Goal: Browse casually: Explore the website without a specific task or goal

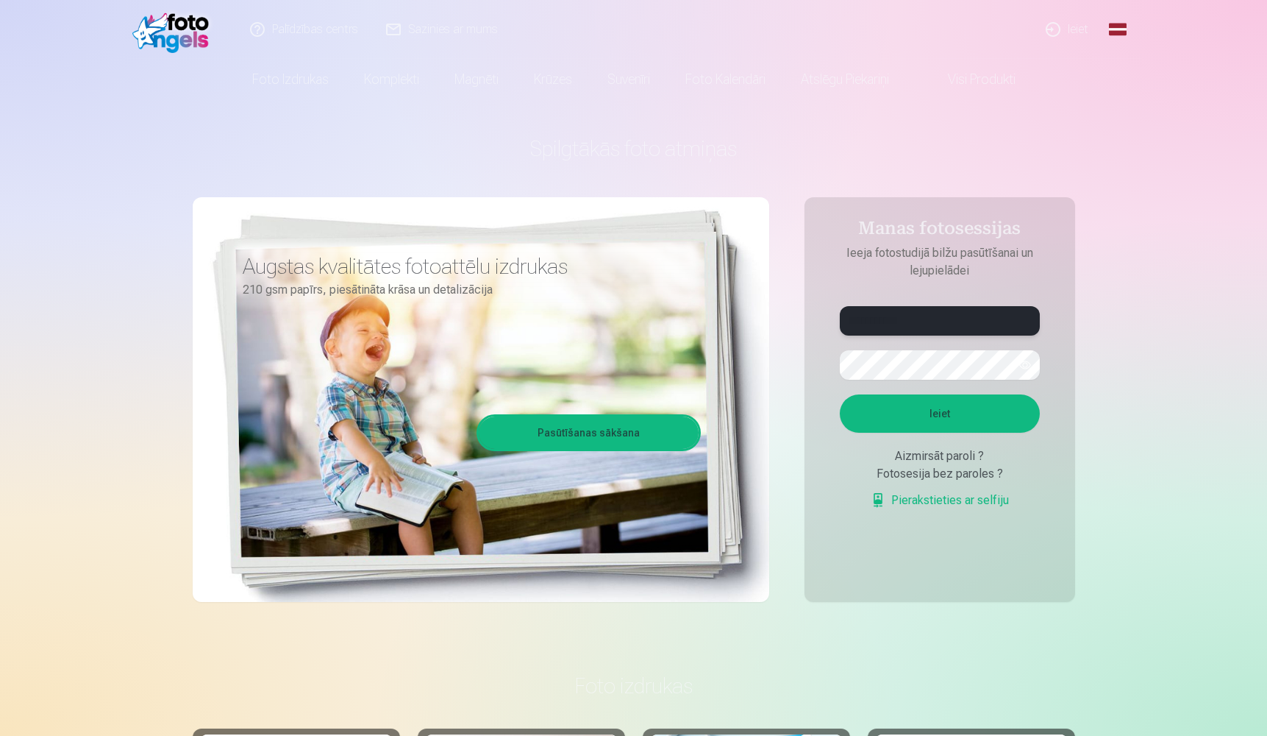
type input "**********"
click at [945, 422] on button "Ieiet" at bounding box center [940, 413] width 200 height 38
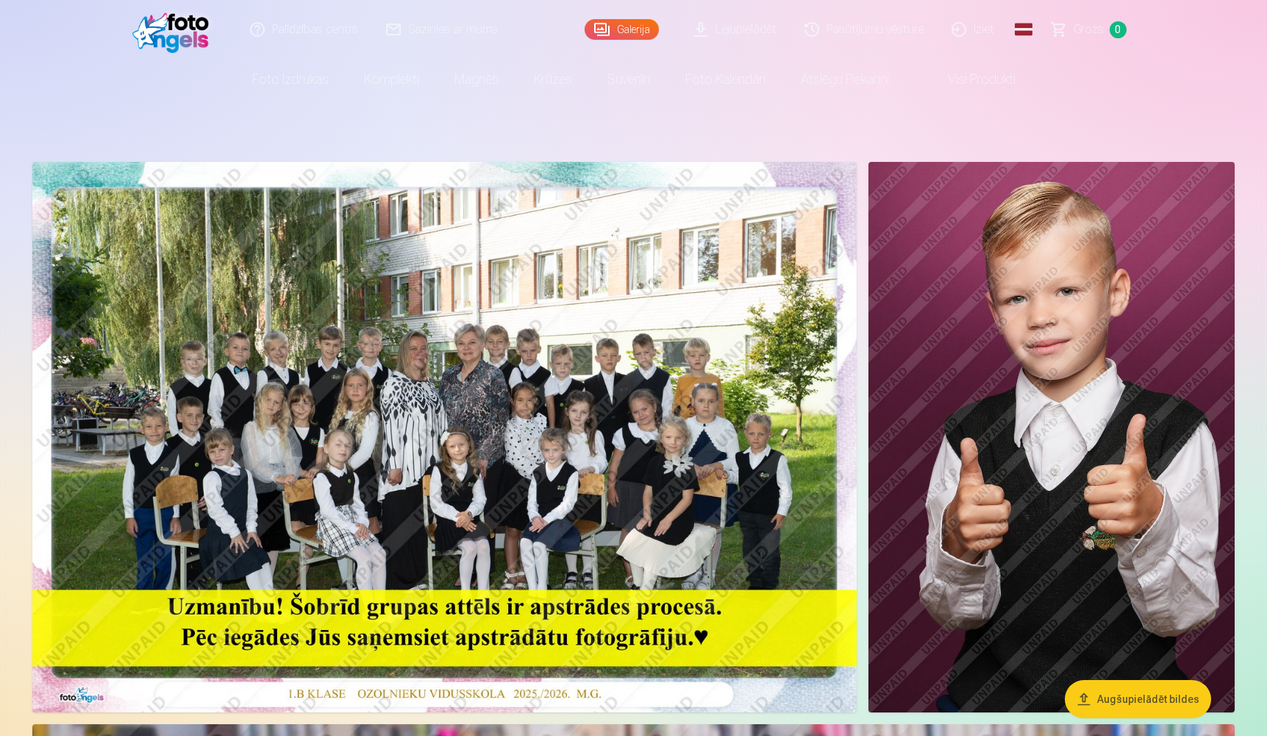
click at [556, 455] on img at bounding box center [444, 437] width 825 height 550
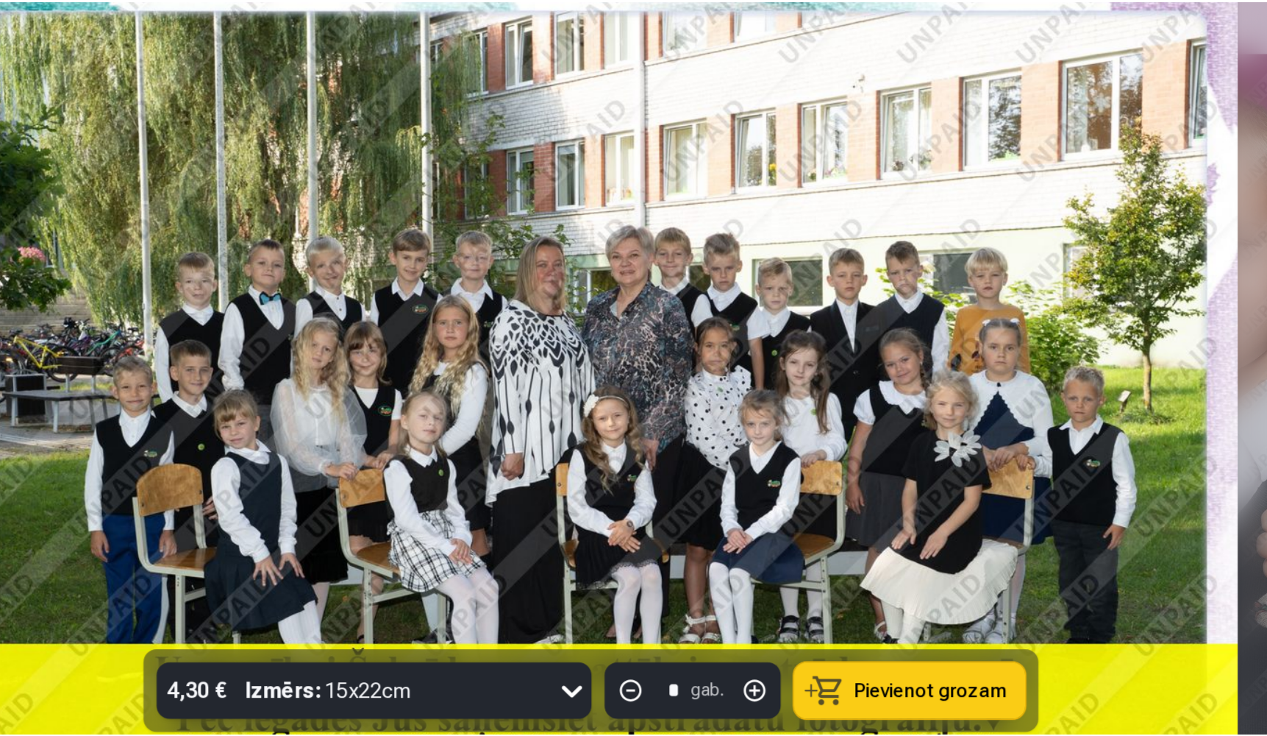
scroll to position [8, 0]
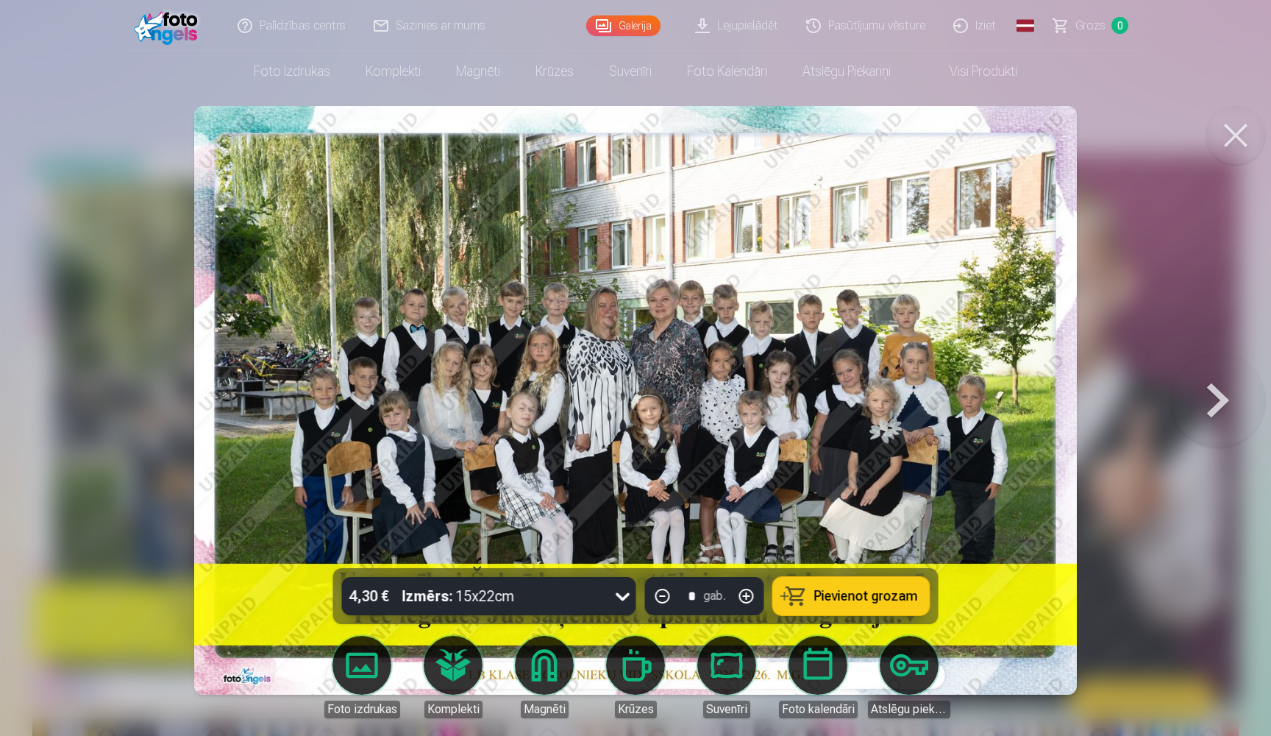
click at [1221, 410] on button at bounding box center [1218, 400] width 94 height 306
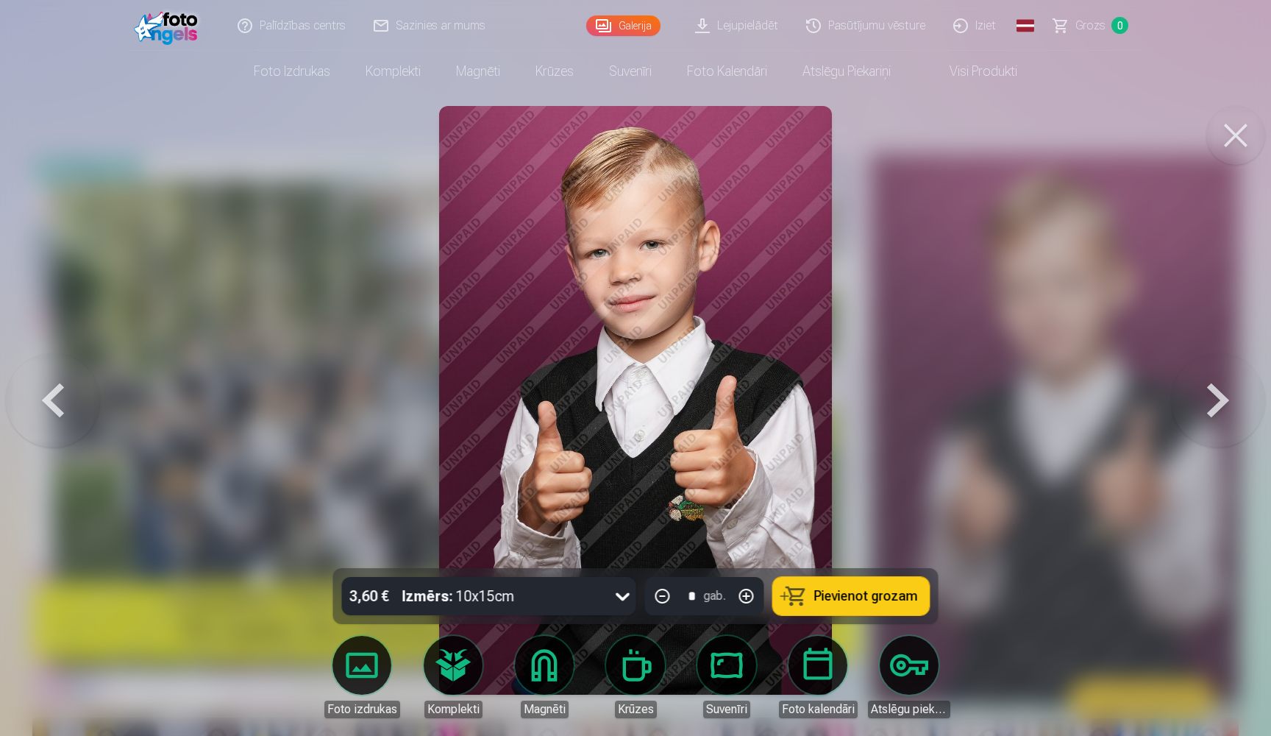
click at [1221, 410] on button at bounding box center [1218, 400] width 94 height 306
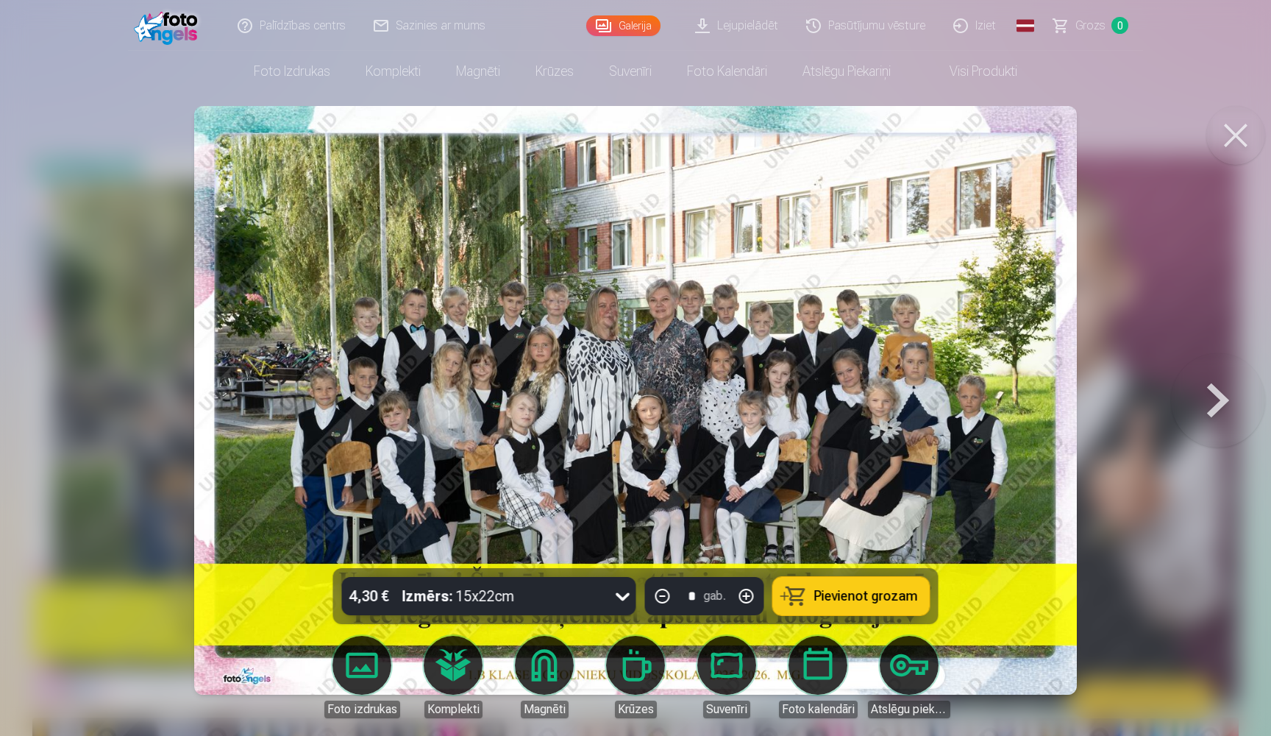
click at [1233, 132] on button at bounding box center [1235, 135] width 59 height 59
